Goal: Navigation & Orientation: Find specific page/section

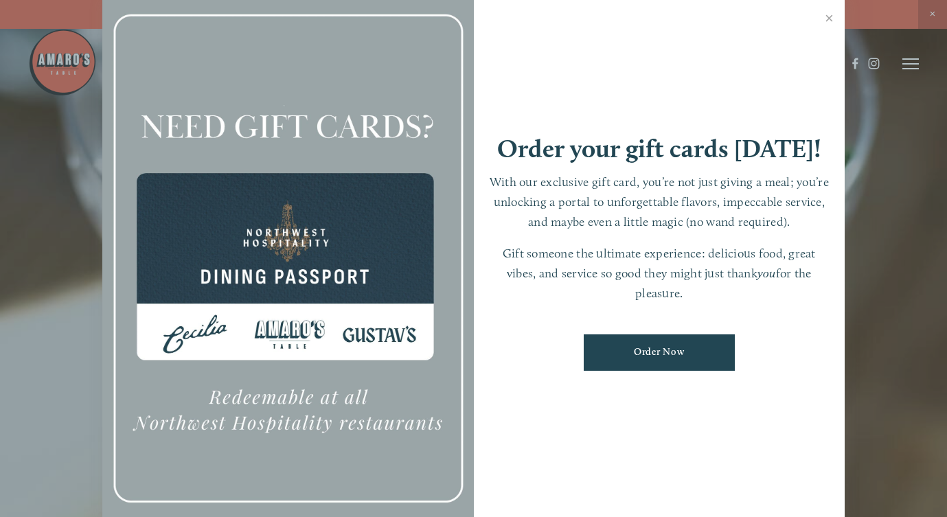
click at [815, 21] on div "Order your gift cards [DATE]! With our exclusive gift card, you’re not just giv…" at bounding box center [660, 259] width 372 height 520
click at [835, 19] on link "Close" at bounding box center [829, 20] width 27 height 38
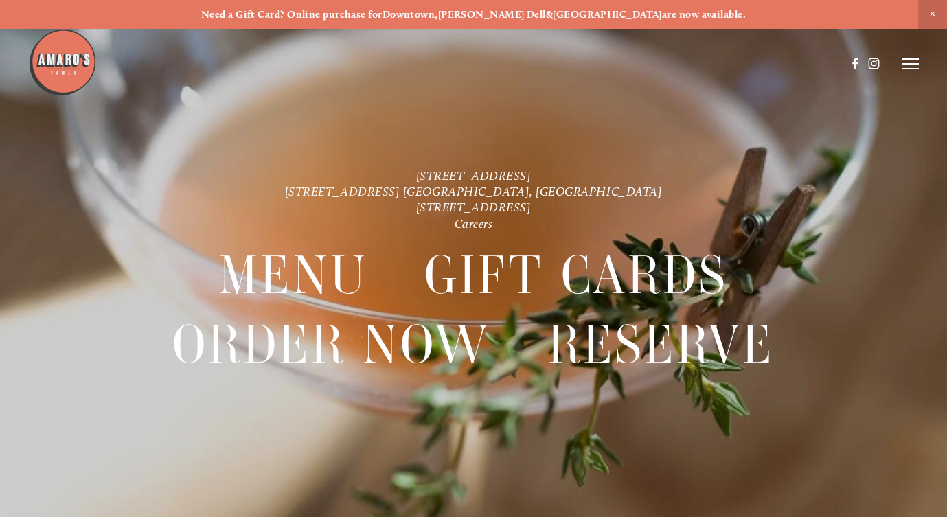
click at [912, 69] on line at bounding box center [911, 69] width 16 height 0
click at [931, 6] on span "Close Announcement" at bounding box center [933, 14] width 29 height 29
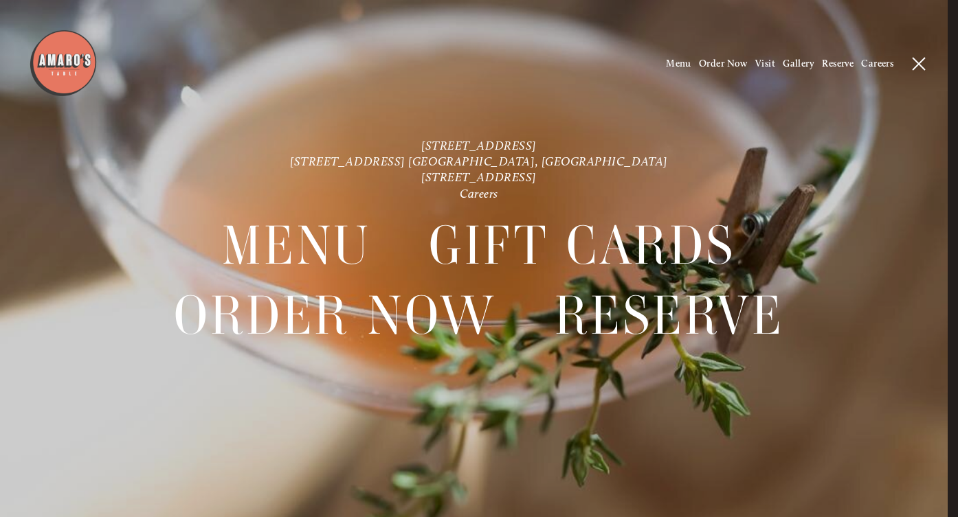
click at [922, 58] on icon at bounding box center [918, 64] width 12 height 12
click at [866, 63] on use at bounding box center [865, 63] width 5 height 11
click at [65, 64] on img at bounding box center [63, 63] width 69 height 69
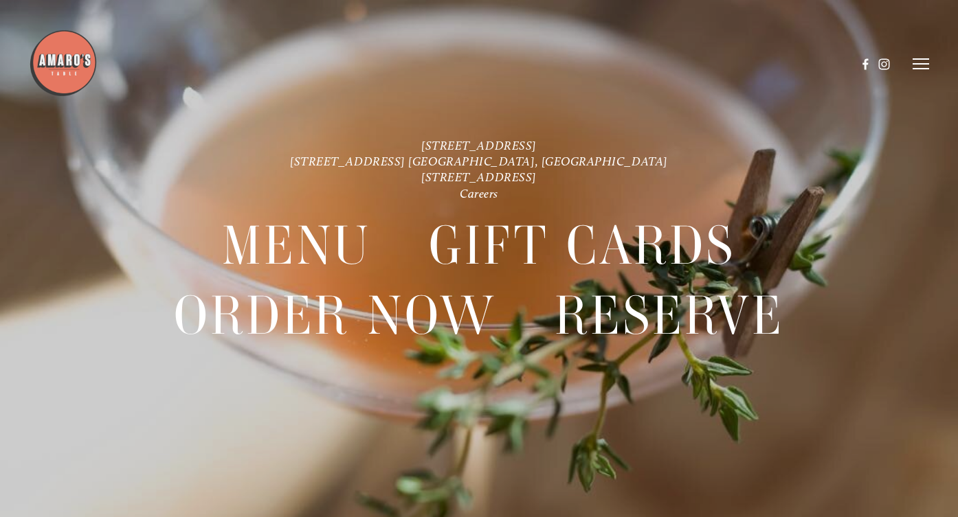
click at [927, 66] on icon at bounding box center [920, 64] width 16 height 12
click at [765, 65] on span "Visit" at bounding box center [765, 64] width 20 height 12
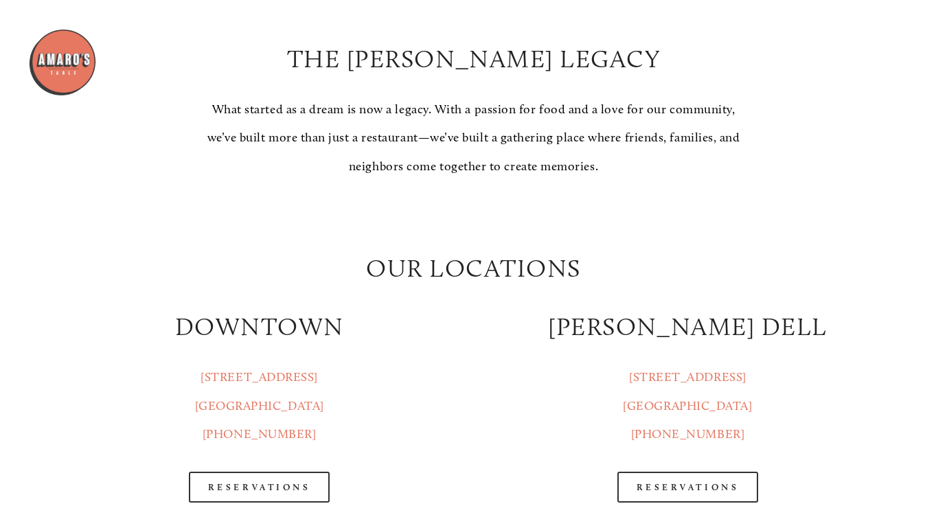
scroll to position [1328, 0]
click at [60, 60] on img at bounding box center [62, 62] width 69 height 69
